Goal: Navigation & Orientation: Find specific page/section

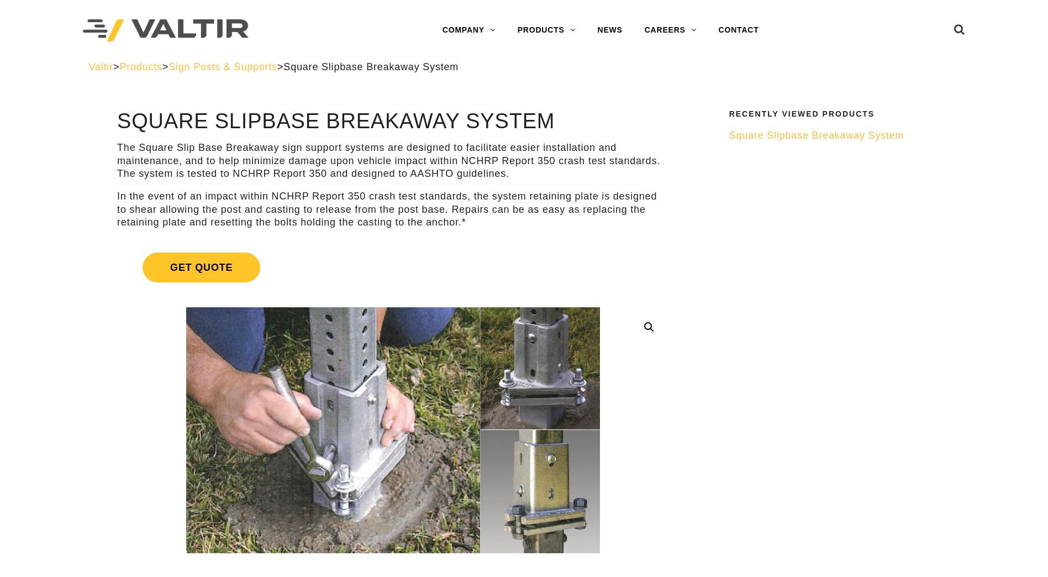
click at [232, 29] on img at bounding box center [166, 30] width 166 height 23
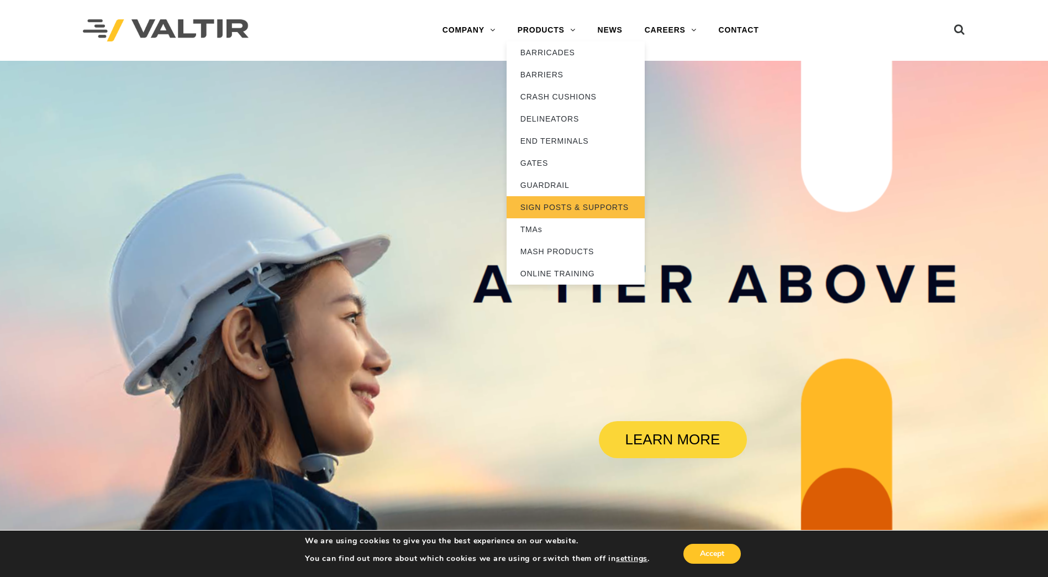
click at [601, 204] on link "SIGN POSTS & SUPPORTS" at bounding box center [576, 207] width 138 height 22
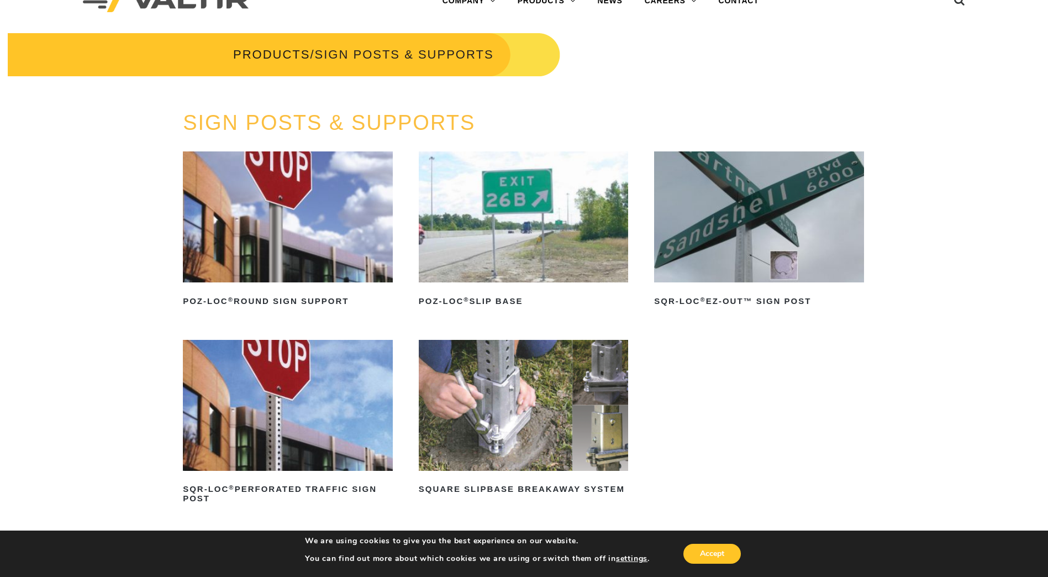
scroll to position [55, 0]
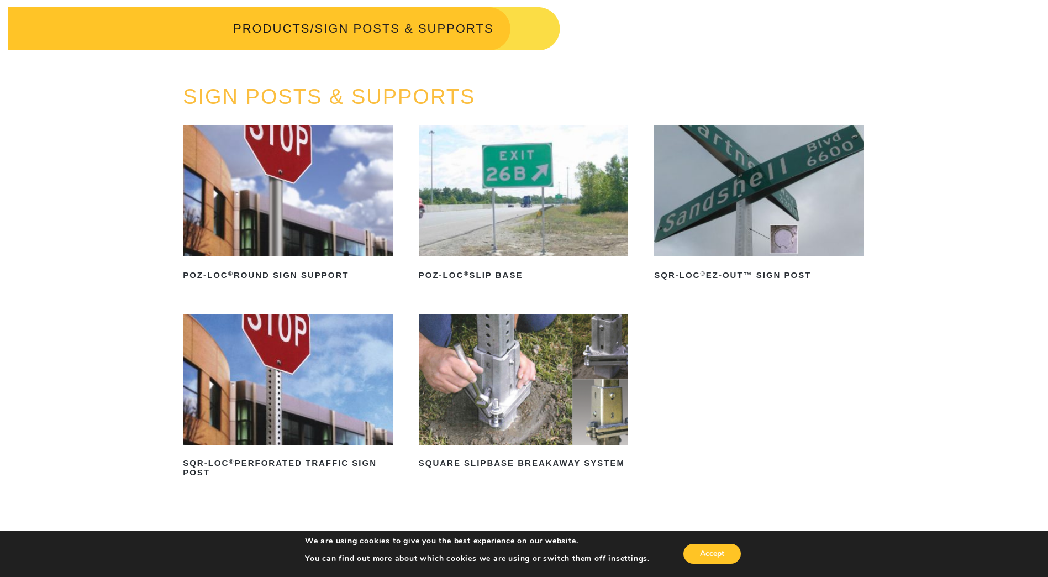
click at [535, 241] on img at bounding box center [524, 190] width 210 height 131
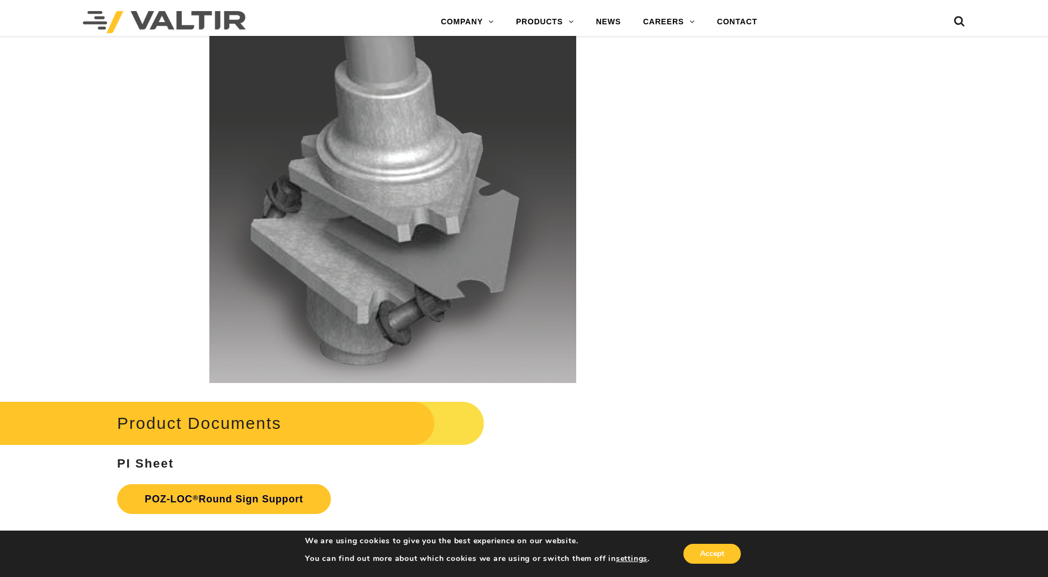
scroll to position [2155, 0]
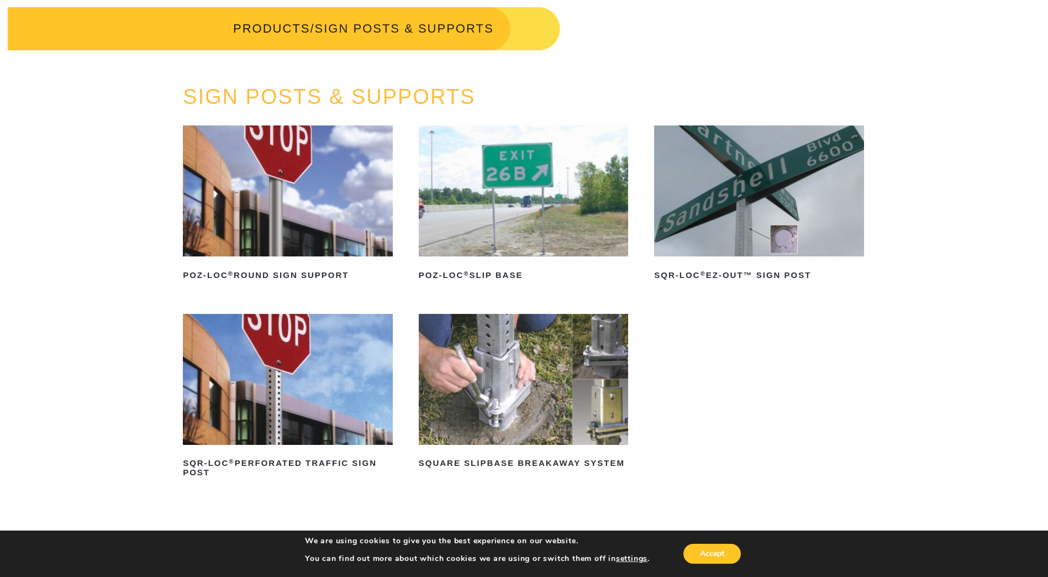
click at [546, 377] on img at bounding box center [524, 379] width 210 height 131
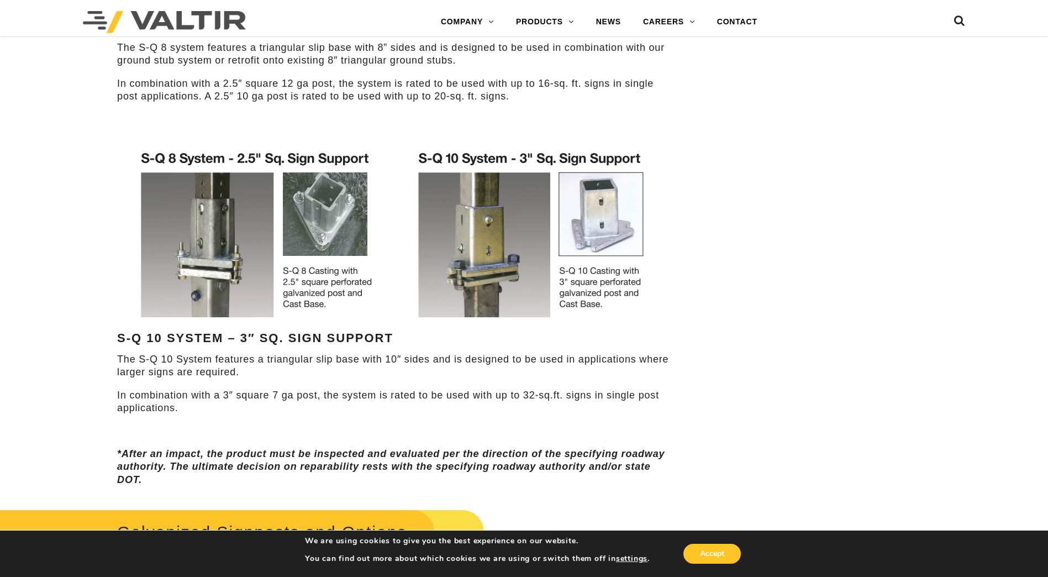
scroll to position [497, 0]
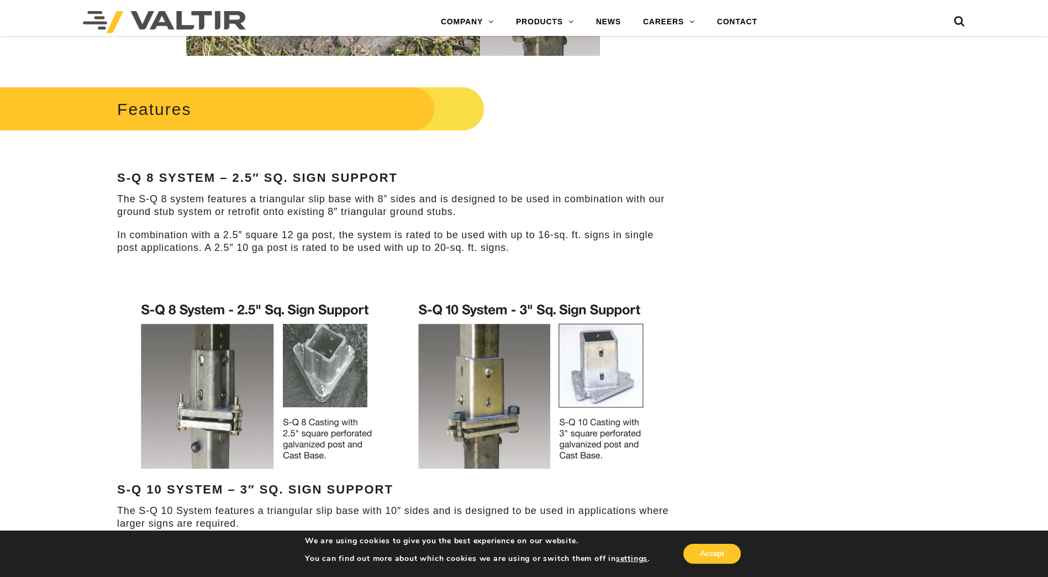
click at [536, 399] on img at bounding box center [392, 385] width 545 height 189
click at [428, 377] on img at bounding box center [392, 385] width 545 height 189
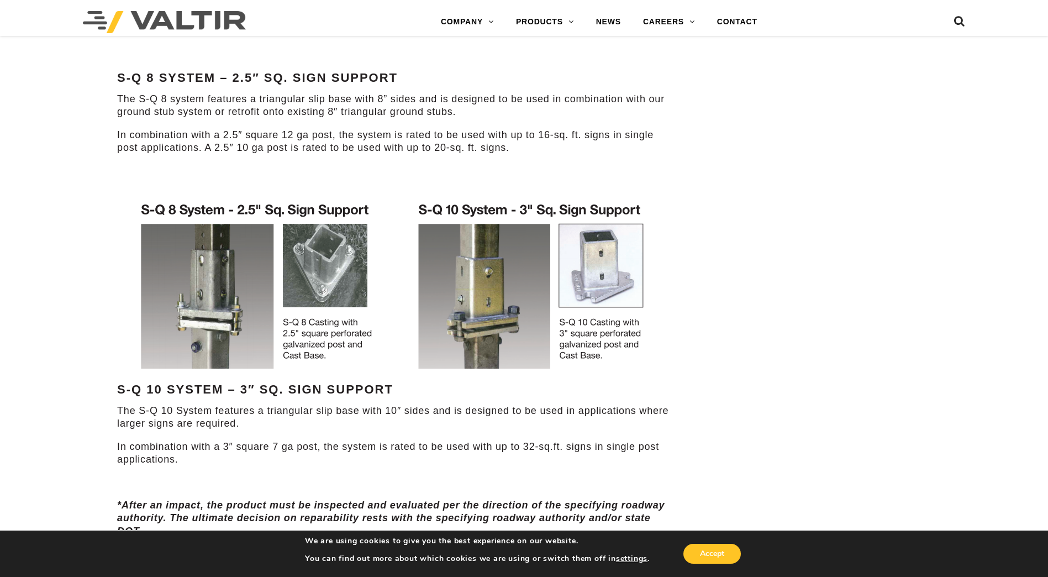
scroll to position [608, 0]
